Goal: Find specific page/section: Find specific page/section

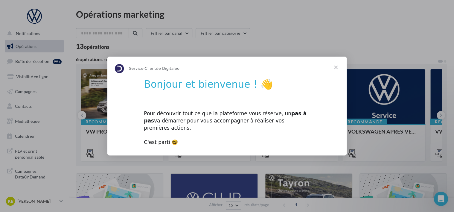
click at [336, 72] on span "Fermer" at bounding box center [336, 67] width 22 height 22
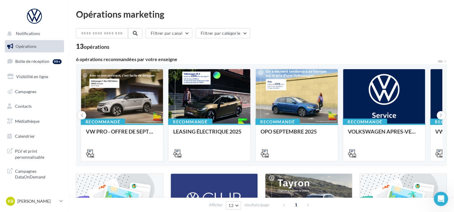
click at [364, 29] on div "Filtrer par canal Filtrer par catégorie" at bounding box center [261, 34] width 371 height 13
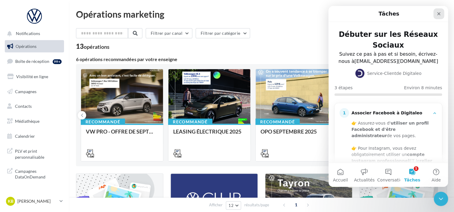
click at [438, 13] on icon "Fermer" at bounding box center [438, 13] width 3 height 3
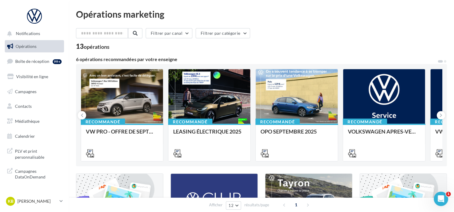
click at [400, 41] on div "Filtrer par canal Filtrer par catégorie 13 opérations" at bounding box center [261, 39] width 371 height 22
click at [36, 151] on span "PLV et print personnalisable" at bounding box center [38, 153] width 47 height 13
click at [370, 12] on div "Opérations marketing" at bounding box center [261, 14] width 371 height 9
